Goal: Task Accomplishment & Management: Complete application form

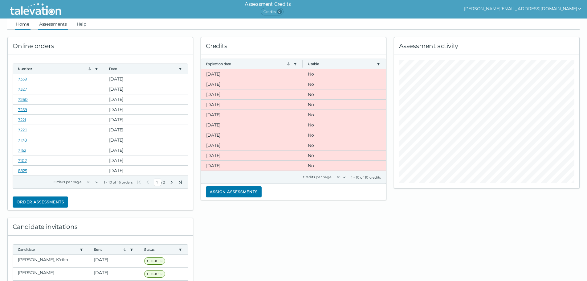
click at [41, 23] on link "Assessments" at bounding box center [53, 24] width 30 height 11
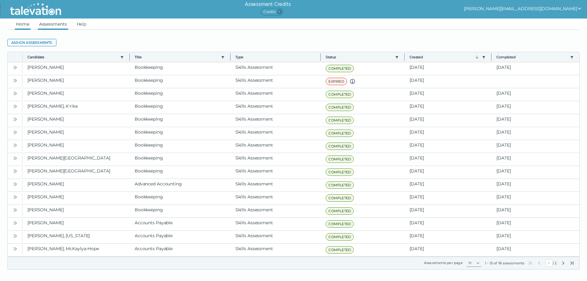
click at [24, 25] on link "Home" at bounding box center [23, 24] width 16 height 11
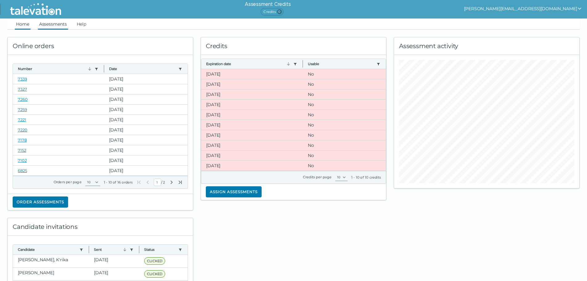
click at [54, 26] on link "Assessments" at bounding box center [53, 24] width 30 height 11
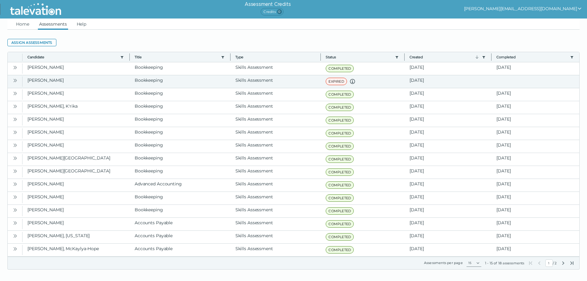
click at [18, 80] on button "Open" at bounding box center [14, 79] width 7 height 7
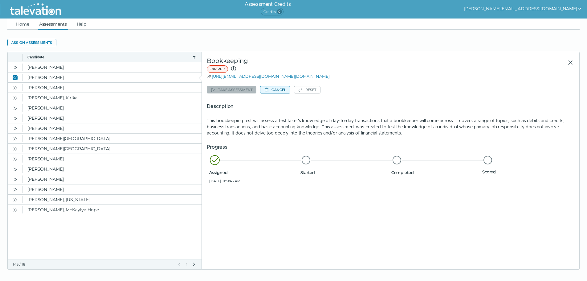
click at [282, 89] on button "Cancel" at bounding box center [275, 89] width 30 height 7
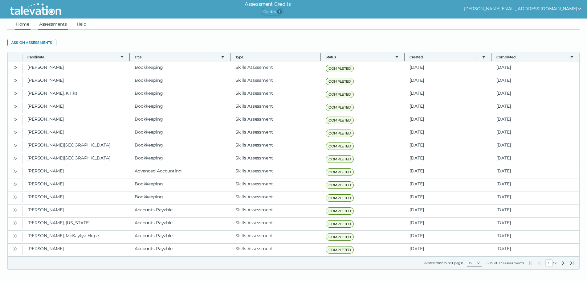
click at [22, 24] on link "Home" at bounding box center [23, 24] width 16 height 11
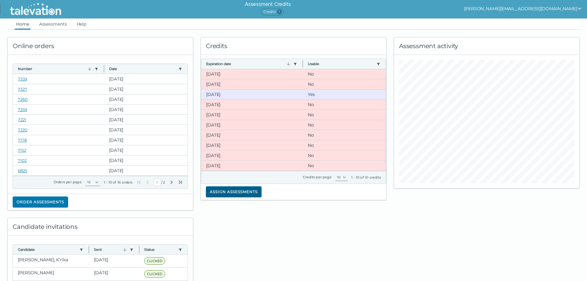
click at [242, 191] on button "Assign assessments" at bounding box center [234, 191] width 56 height 11
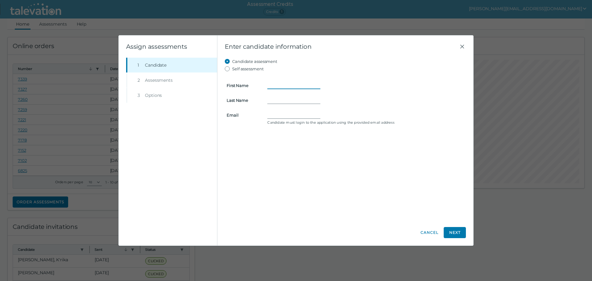
click at [278, 84] on input "First Name" at bounding box center [293, 85] width 53 height 7
type input "[PERSON_NAME]"
click at [276, 113] on input "Email" at bounding box center [293, 114] width 53 height 7
paste input "[EMAIL_ADDRESS][DOMAIN_NAME]"
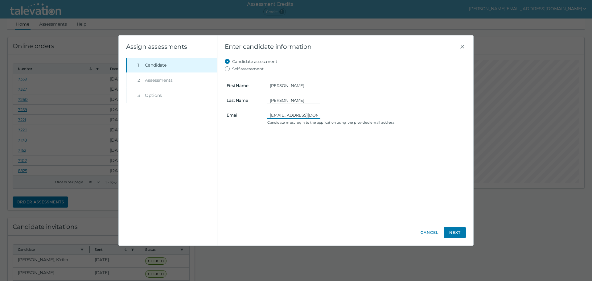
scroll to position [0, 8]
click at [274, 112] on input "[EMAIL_ADDRESS][DOMAIN_NAME]" at bounding box center [293, 114] width 53 height 7
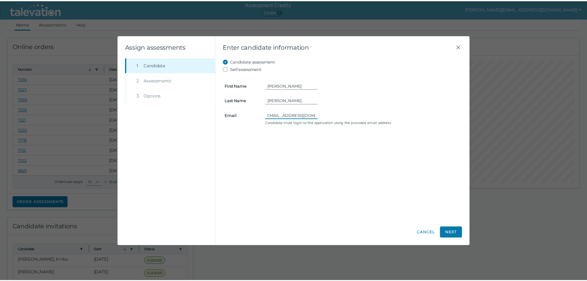
scroll to position [0, 0]
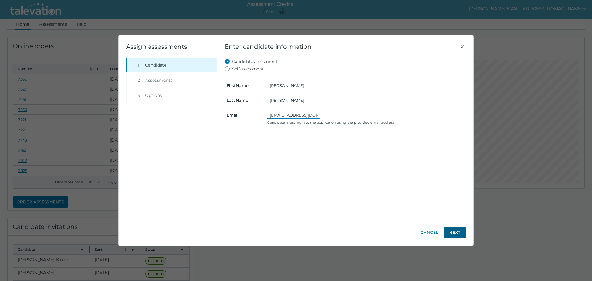
type input "[EMAIL_ADDRESS][DOMAIN_NAME]"
click at [452, 233] on button "Next" at bounding box center [455, 232] width 22 height 11
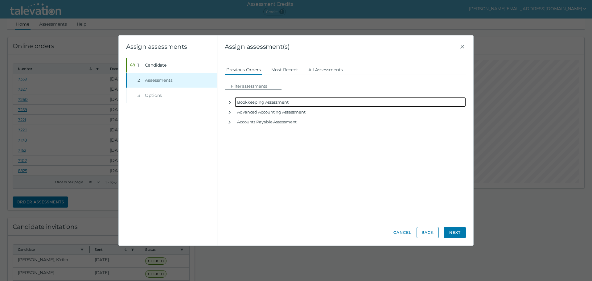
click at [229, 102] on icon "button" at bounding box center [229, 102] width 5 height 5
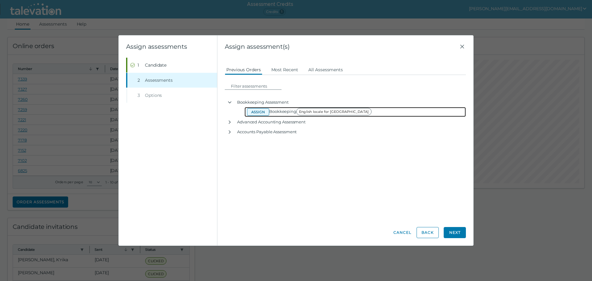
click at [258, 111] on button "Assign" at bounding box center [258, 111] width 22 height 7
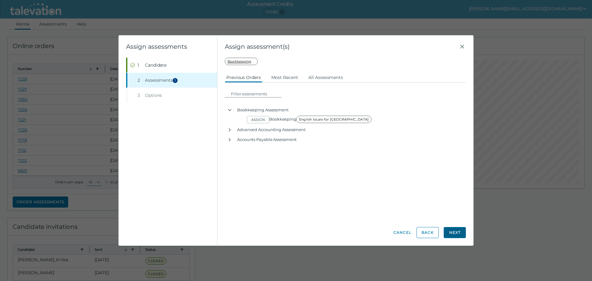
click at [454, 232] on button "Next" at bounding box center [455, 232] width 22 height 11
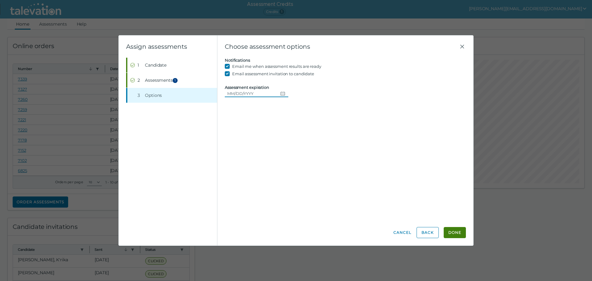
click at [280, 93] on icon "Choose date" at bounding box center [282, 93] width 5 height 5
click at [234, 167] on button "21" at bounding box center [235, 168] width 11 height 11
type input "[DATE]"
click at [448, 233] on button "Done" at bounding box center [455, 232] width 22 height 11
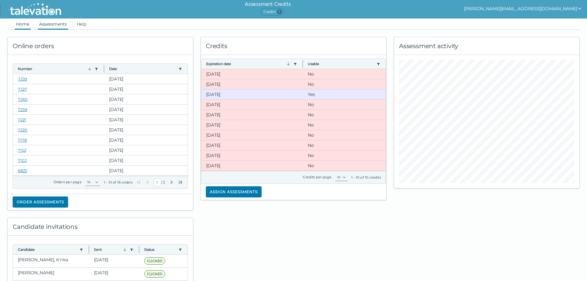
click at [51, 23] on link "Assessments" at bounding box center [53, 24] width 30 height 11
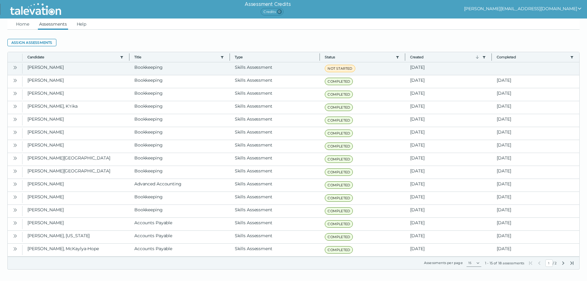
click at [14, 66] on icon "Open" at bounding box center [15, 67] width 5 height 5
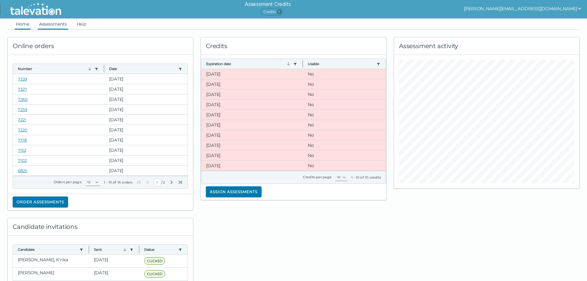
click at [56, 23] on link "Assessments" at bounding box center [53, 24] width 30 height 11
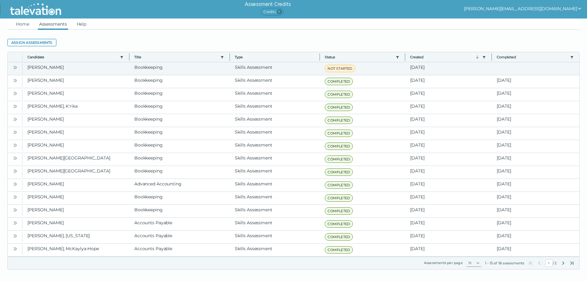
click at [15, 67] on icon "Open" at bounding box center [15, 67] width 5 height 5
